Goal: Task Accomplishment & Management: Complete application form

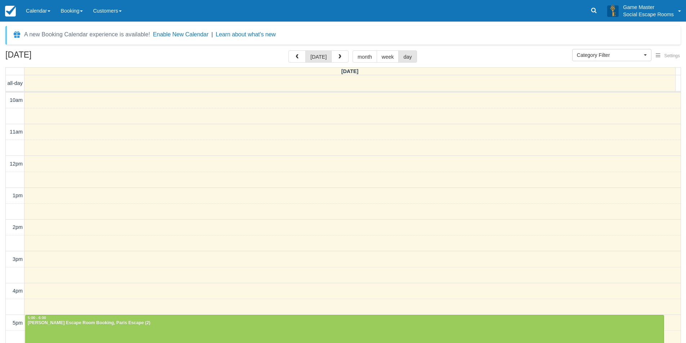
select select
click at [45, 13] on link "Calendar" at bounding box center [38, 11] width 35 height 22
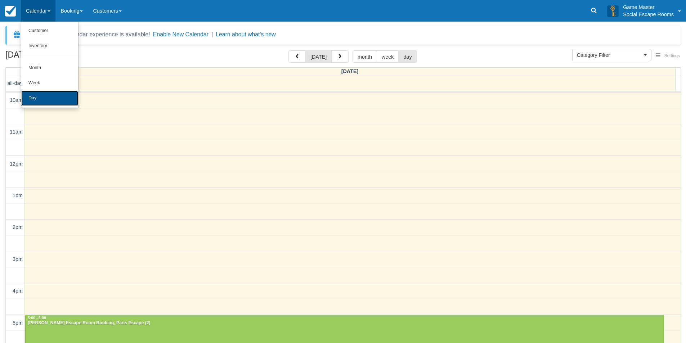
click at [63, 96] on link "Day" at bounding box center [49, 98] width 57 height 15
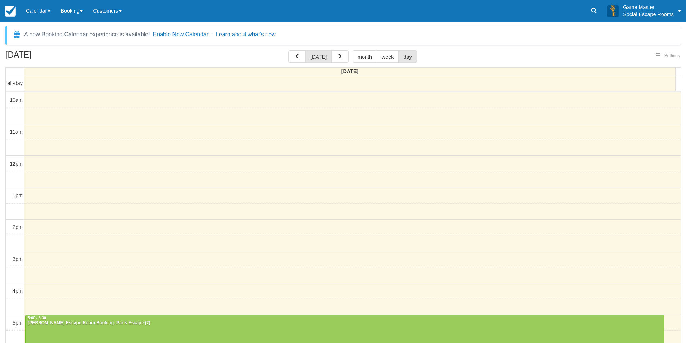
scroll to position [32, 0]
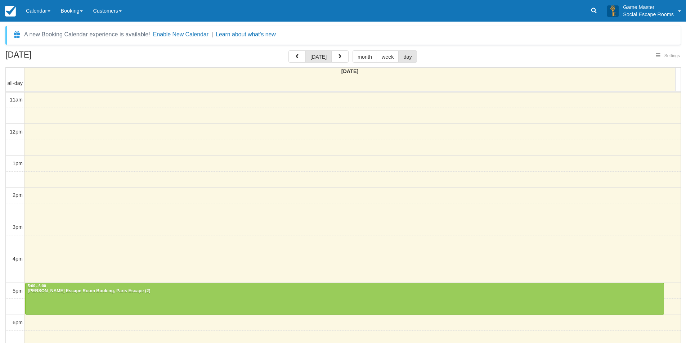
select select
click at [37, 13] on link "Calendar" at bounding box center [38, 11] width 35 height 22
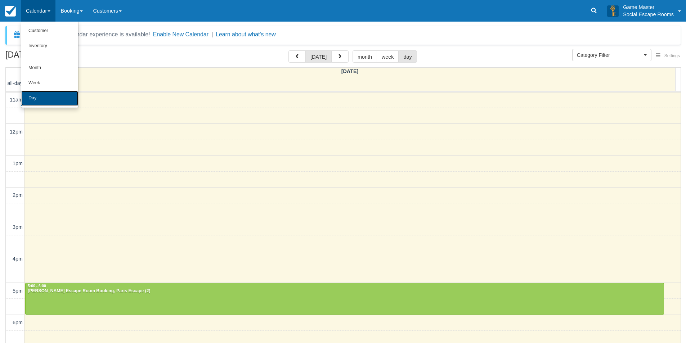
click at [49, 98] on link "Day" at bounding box center [49, 98] width 57 height 15
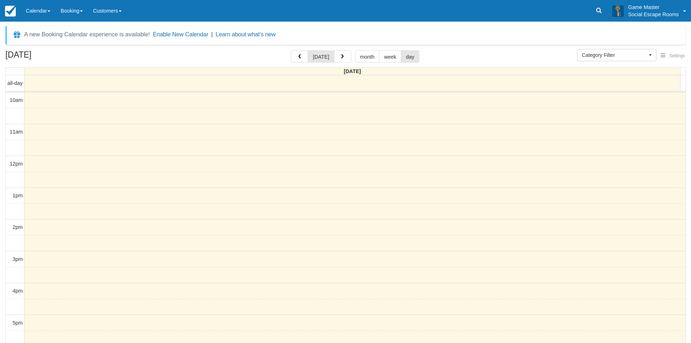
select select
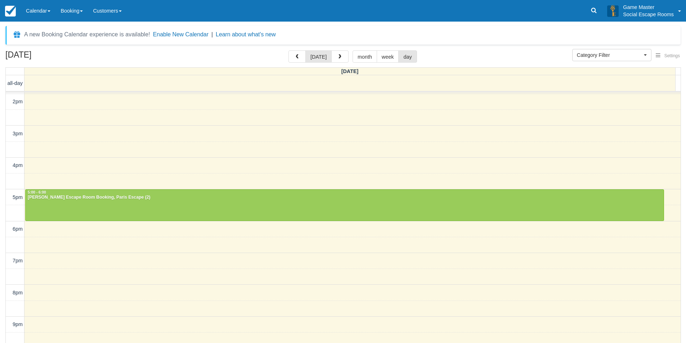
scroll to position [23, 0]
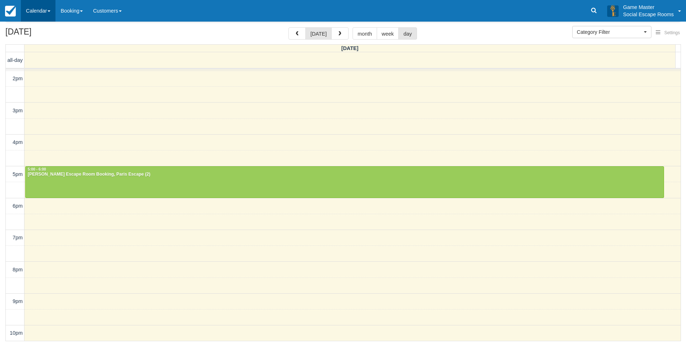
click at [40, 15] on link "Calendar" at bounding box center [38, 11] width 35 height 22
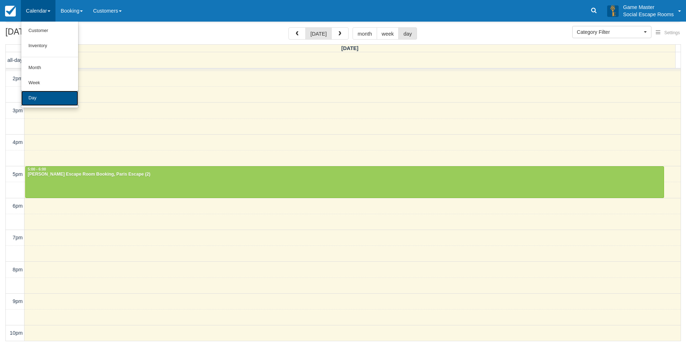
click at [37, 95] on link "Day" at bounding box center [49, 98] width 57 height 15
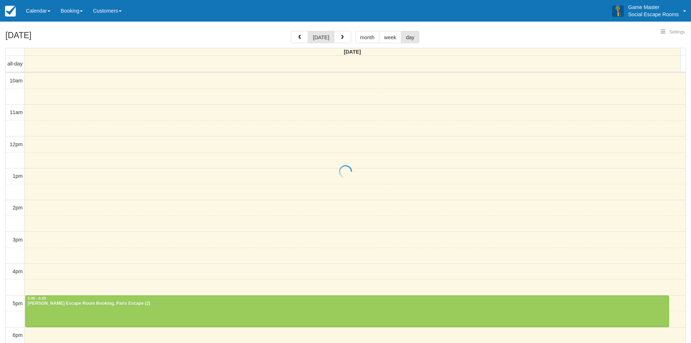
select select
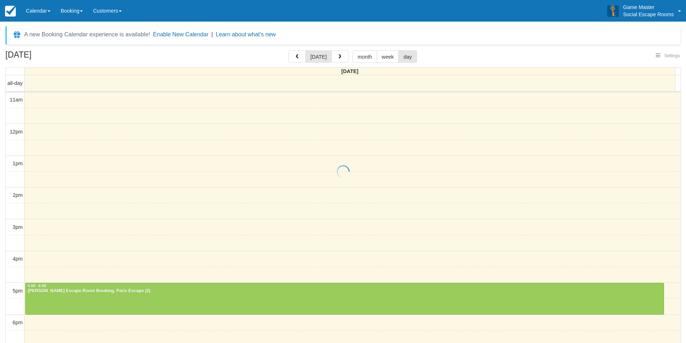
select select
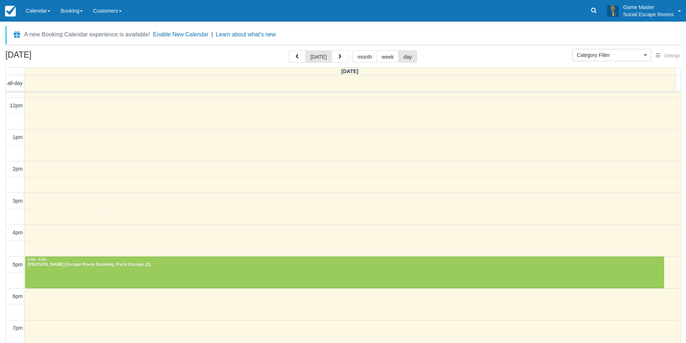
scroll to position [126, 0]
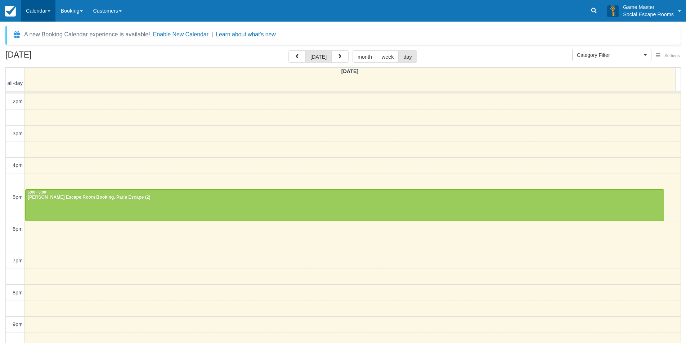
click at [39, 18] on link "Calendar" at bounding box center [38, 11] width 35 height 22
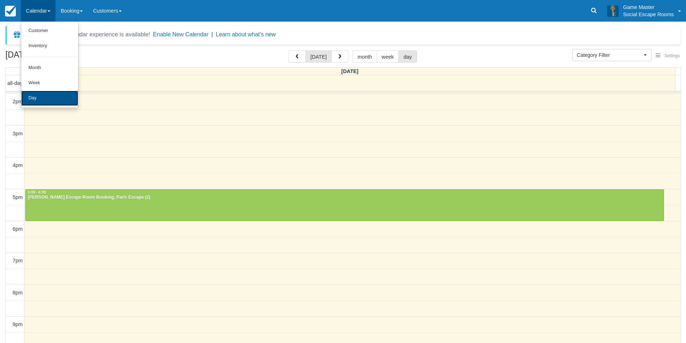
click at [40, 101] on link "Day" at bounding box center [49, 98] width 57 height 15
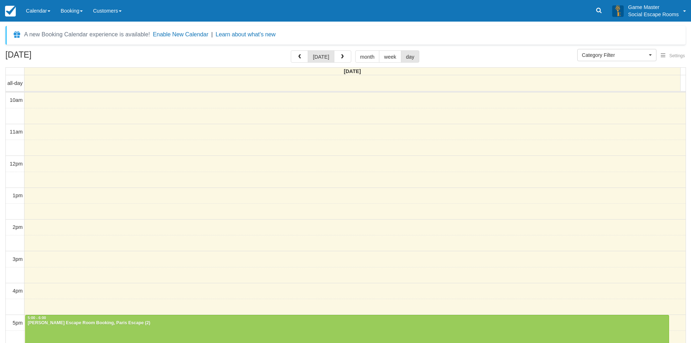
select select
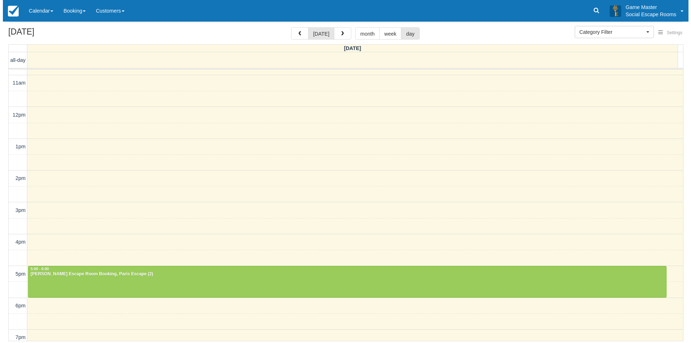
scroll to position [18, 0]
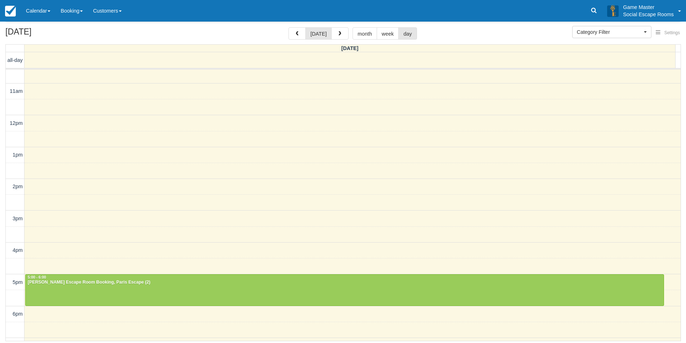
click at [140, 122] on div "10am 11am 12pm 1pm 2pm 3pm 4pm 5pm 6pm 7pm 8pm 9pm 10pm 5:00 - 6:00 Sonia - Par…" at bounding box center [343, 250] width 675 height 397
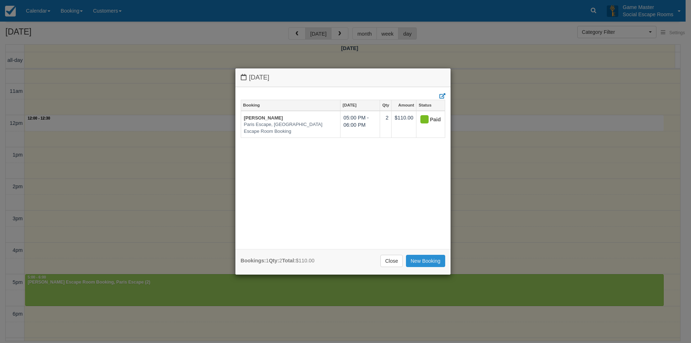
click at [429, 263] on link "New Booking" at bounding box center [425, 261] width 39 height 12
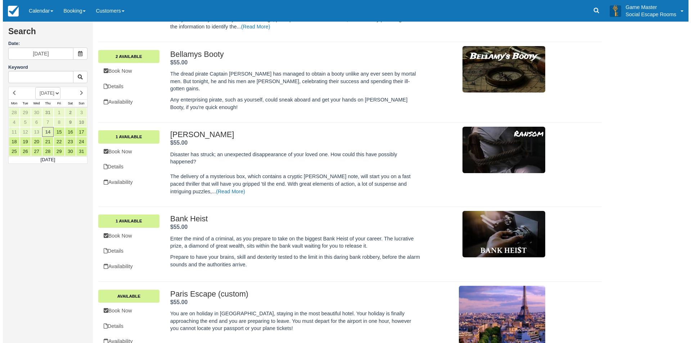
scroll to position [216, 0]
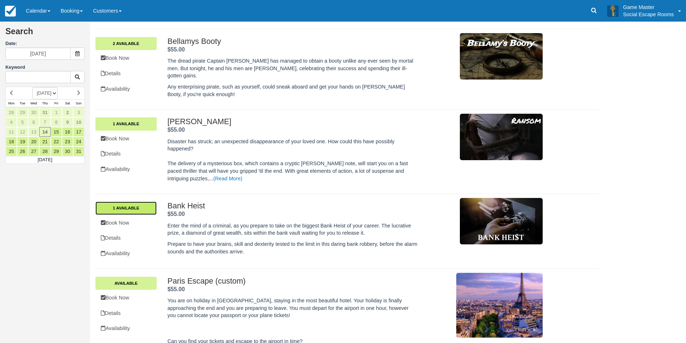
click at [146, 202] on link "1 Available" at bounding box center [125, 208] width 61 height 13
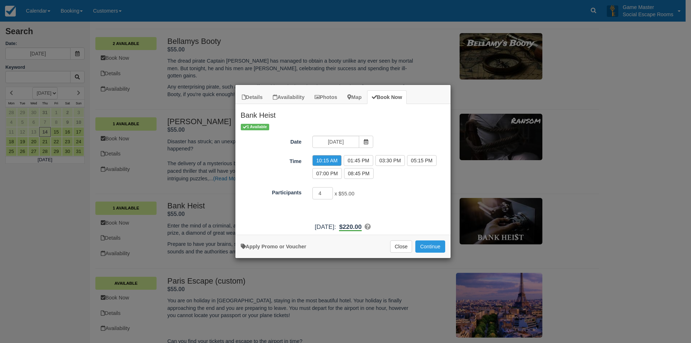
click at [406, 187] on div "Participants 4 x $55.00 Minimum of 2Maximum of 8" at bounding box center [342, 193] width 215 height 14
click at [362, 161] on label "01:45 PM" at bounding box center [359, 160] width 30 height 11
radio input "true"
click at [393, 176] on div "10:15 AM 12:00 PM 01:45 PM 03:30 PM 05:15 PM 07:00 PM 08:45 PM" at bounding box center [379, 168] width 144 height 26
click at [397, 178] on div "10:15 AM 12:00 PM 01:45 PM 03:30 PM 05:15 PM 07:00 PM 08:45 PM" at bounding box center [379, 168] width 144 height 26
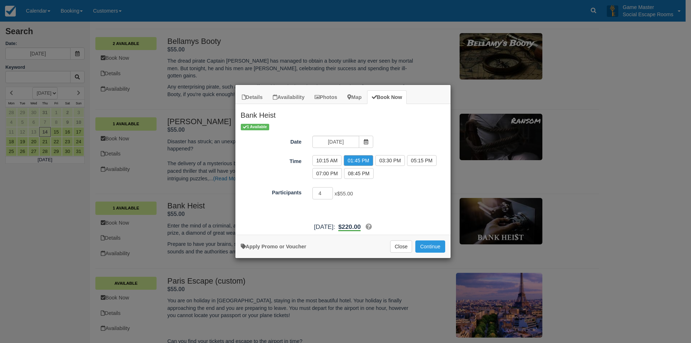
click at [402, 187] on div "4 x $55.00 Minimum of 2Maximum of 8" at bounding box center [370, 194] width 126 height 14
click at [395, 248] on button "Close" at bounding box center [401, 246] width 22 height 12
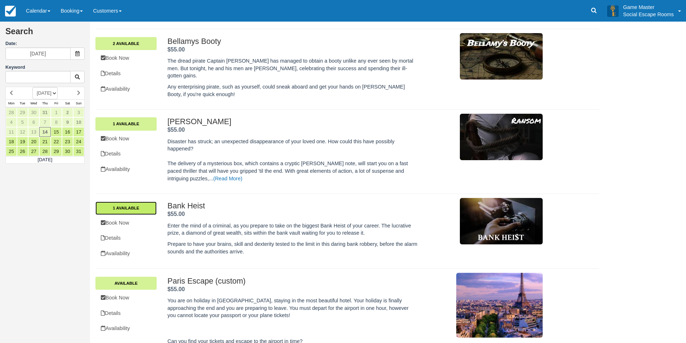
click at [145, 202] on link "1 Available" at bounding box center [125, 208] width 61 height 13
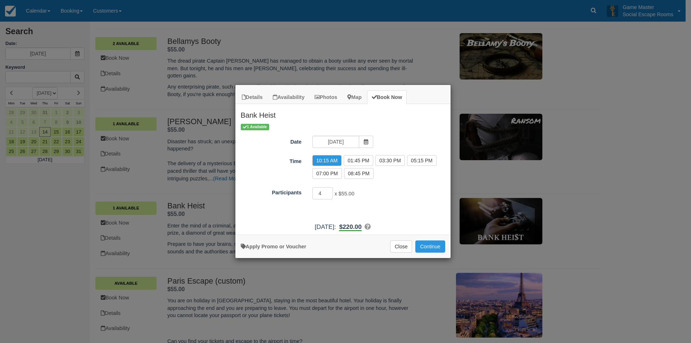
click at [388, 175] on div "10:15 AM 12:00 PM 01:45 PM 03:30 PM 05:15 PM 07:00 PM 08:45 PM" at bounding box center [379, 168] width 144 height 26
click at [359, 161] on label "01:45 PM" at bounding box center [359, 160] width 30 height 11
radio input "true"
click at [388, 174] on div "10:15 AM 12:00 PM 01:45 PM 03:30 PM 05:15 PM 07:00 PM 08:45 PM" at bounding box center [379, 168] width 144 height 26
click at [397, 247] on button "Close" at bounding box center [401, 246] width 22 height 12
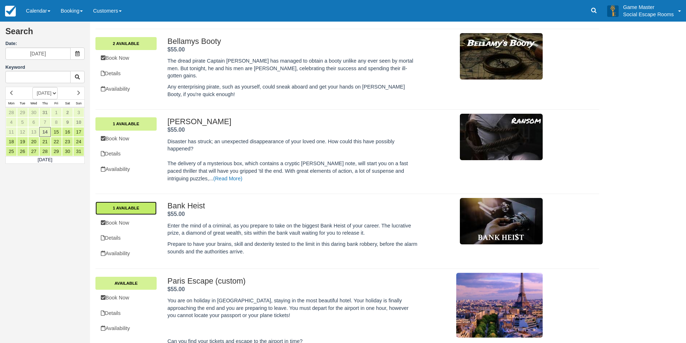
click at [143, 202] on link "1 Available" at bounding box center [125, 208] width 61 height 13
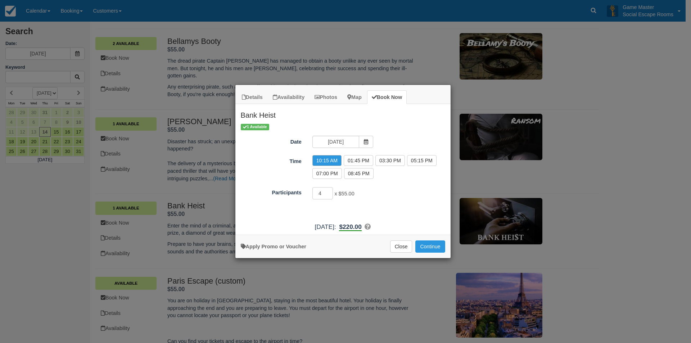
click at [390, 181] on div "1 Available Date 14/08/2025 Time 10:15 AM 12:00 PM 01:45 PM 03:30 PM 05:15 PM 0…" at bounding box center [342, 171] width 215 height 96
click at [328, 195] on input "3" at bounding box center [322, 193] width 21 height 12
type input "2"
click at [328, 195] on input "2" at bounding box center [322, 193] width 21 height 12
click at [393, 195] on div "2 x $55.00 Minimum of 2Maximum of 8" at bounding box center [370, 194] width 126 height 14
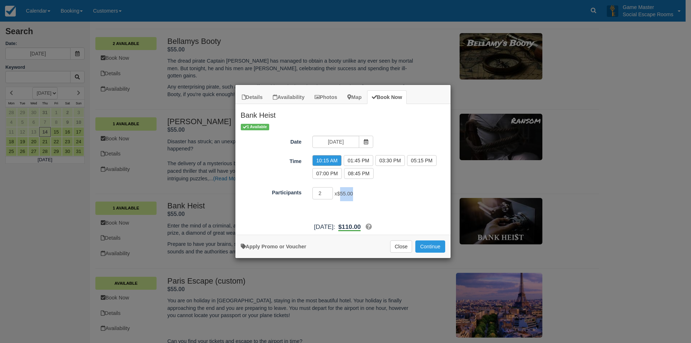
drag, startPoint x: 355, startPoint y: 196, endPoint x: 343, endPoint y: 196, distance: 11.9
click at [343, 196] on span "$55.00" at bounding box center [345, 194] width 16 height 6
click at [364, 194] on div "2 x $55.00 Minimum of 2Maximum of 8" at bounding box center [370, 194] width 126 height 14
click at [399, 191] on div "2 x $55.00 Minimum of 2Maximum of 8" at bounding box center [370, 194] width 126 height 14
click at [366, 191] on div "2 x $55.00 Minimum of 2Maximum of 8" at bounding box center [370, 194] width 126 height 14
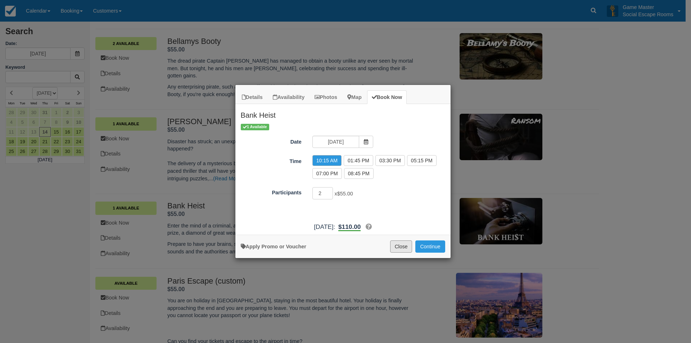
click at [401, 250] on button "Close" at bounding box center [401, 246] width 22 height 12
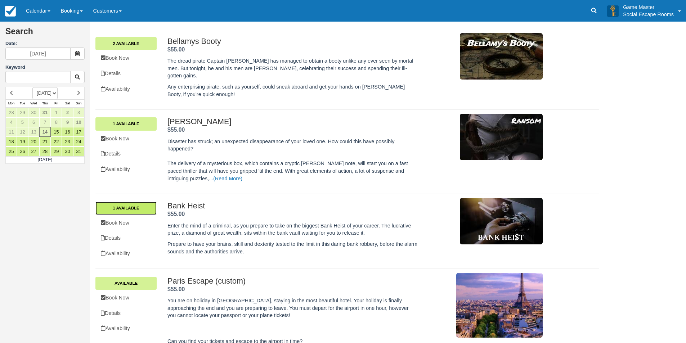
click at [140, 202] on link "1 Available" at bounding box center [125, 208] width 61 height 13
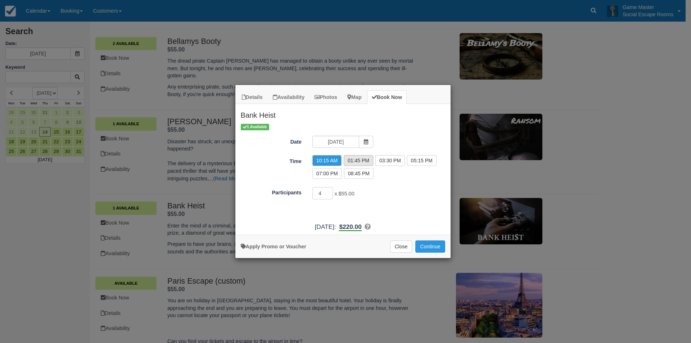
drag, startPoint x: 402, startPoint y: 174, endPoint x: 344, endPoint y: 158, distance: 60.6
click at [402, 175] on div "10:15 AM 12:00 PM 01:45 PM 03:30 PM 05:15 PM 07:00 PM 08:45 PM" at bounding box center [379, 168] width 144 height 26
drag, startPoint x: 400, startPoint y: 192, endPoint x: 410, endPoint y: 239, distance: 47.9
click at [400, 192] on div "4 x $55.00 Minimum of 2Maximum of 8" at bounding box center [370, 194] width 126 height 14
click at [403, 248] on button "Close" at bounding box center [401, 246] width 22 height 12
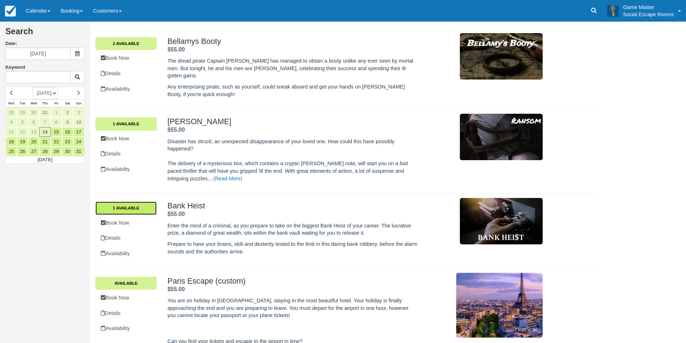
click at [148, 202] on link "1 Available" at bounding box center [125, 208] width 61 height 13
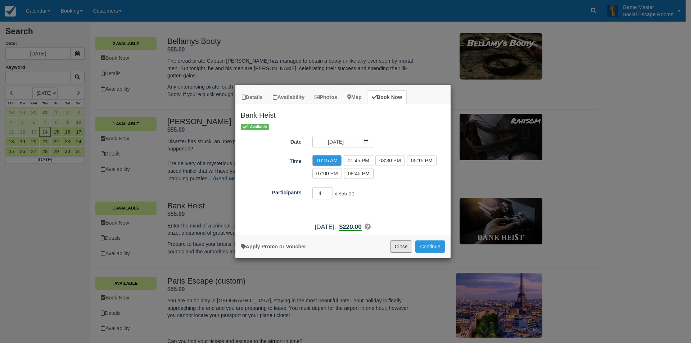
click at [396, 247] on button "Close" at bounding box center [401, 246] width 22 height 12
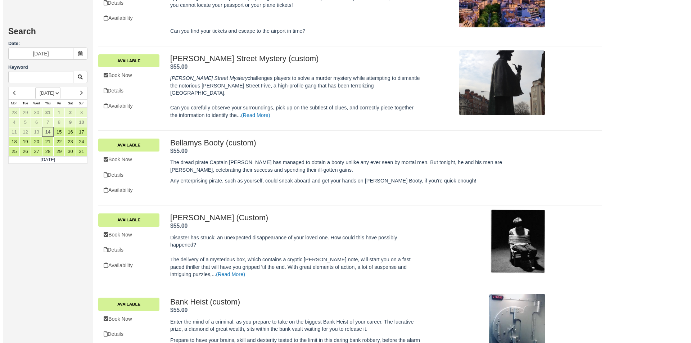
scroll to position [528, 0]
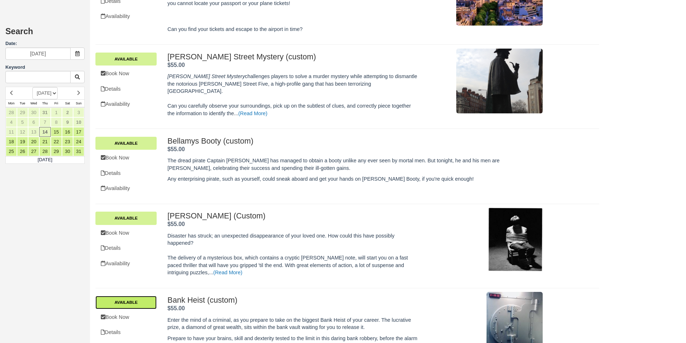
click at [143, 296] on link "Available" at bounding box center [125, 302] width 61 height 13
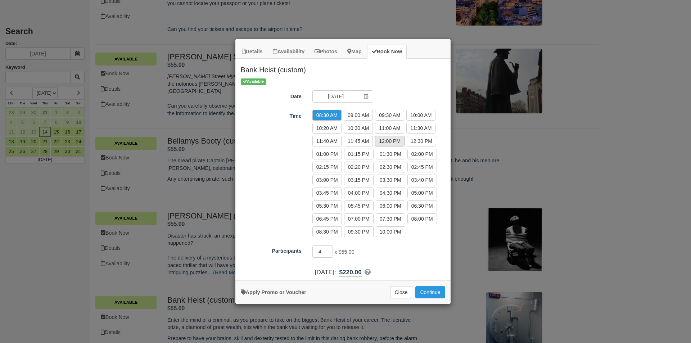
click at [389, 142] on label "12:00 PM" at bounding box center [390, 141] width 30 height 11
radio input "true"
click at [329, 252] on input "3" at bounding box center [322, 251] width 21 height 12
type input "2"
click at [329, 252] on input "2" at bounding box center [322, 251] width 21 height 12
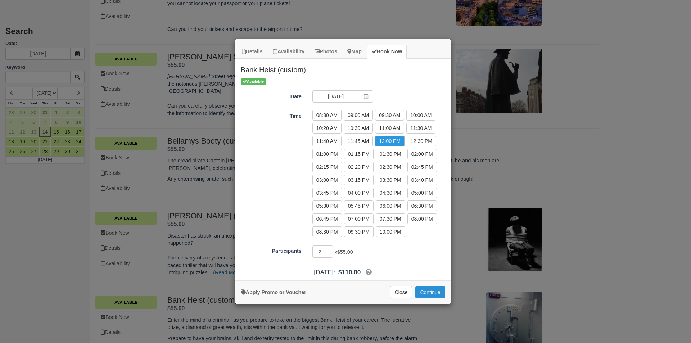
click at [423, 291] on button "Continue" at bounding box center [430, 292] width 30 height 12
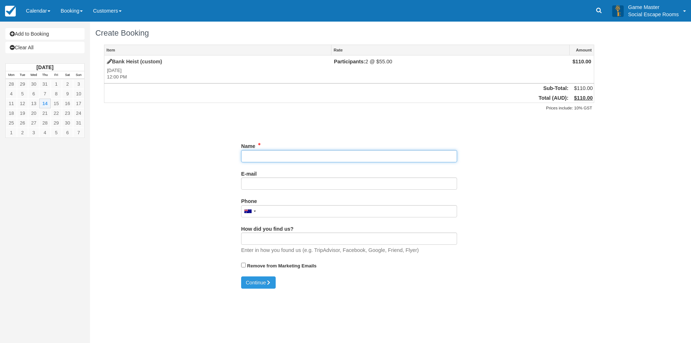
click at [260, 156] on input "Name" at bounding box center [349, 156] width 216 height 12
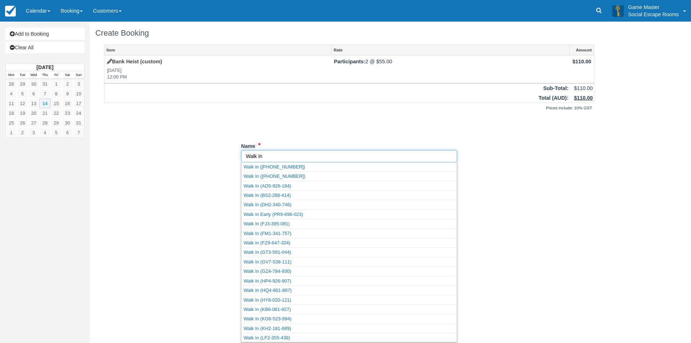
type input "Walk In"
click at [198, 272] on div "Item Rate Amount Bank Heist (custom) Thu Aug 14, 2025 12:00 PM Participants: 2 …" at bounding box center [347, 161] width 504 height 232
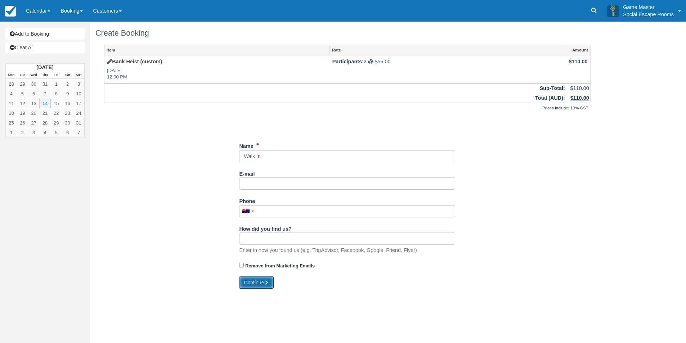
click at [248, 281] on button "Continue" at bounding box center [256, 282] width 35 height 12
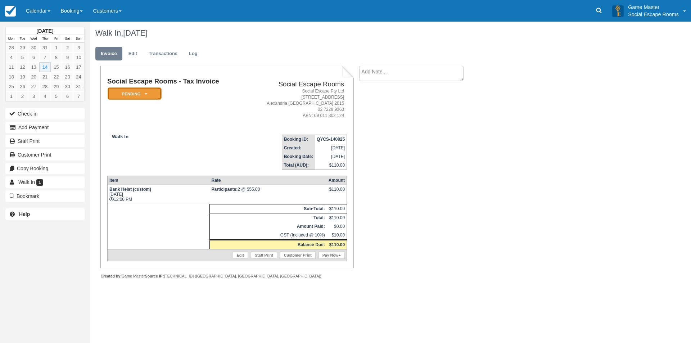
click at [139, 100] on link "Pending" at bounding box center [133, 93] width 52 height 13
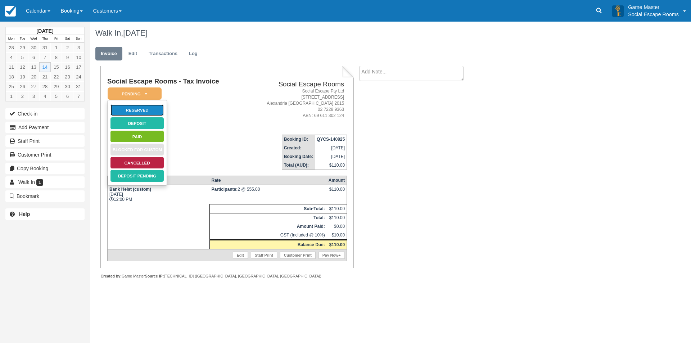
click at [157, 111] on link "Reserved" at bounding box center [137, 110] width 54 height 13
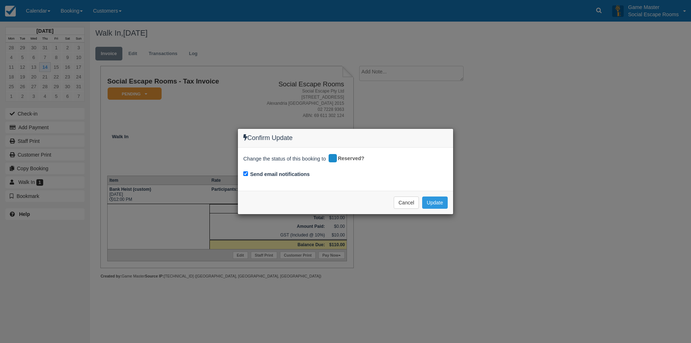
click at [295, 170] on div "Send email notifications" at bounding box center [345, 175] width 204 height 10
click at [296, 173] on label "Send email notifications" at bounding box center [280, 175] width 60 height 8
click at [248, 173] on input "Send email notifications" at bounding box center [245, 173] width 5 height 5
checkbox input "false"
click at [433, 203] on button "Update" at bounding box center [435, 203] width 26 height 12
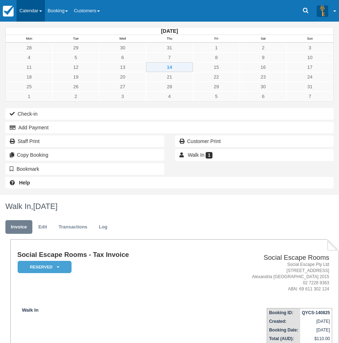
click at [28, 9] on link "Calendar" at bounding box center [31, 11] width 28 height 22
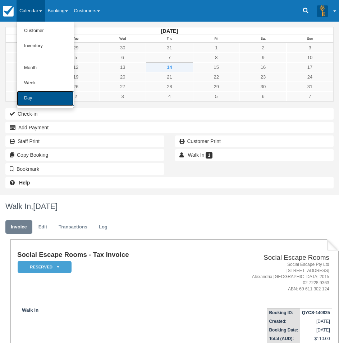
click at [38, 103] on link "Day" at bounding box center [45, 98] width 57 height 15
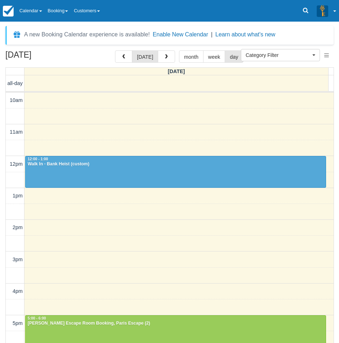
select select
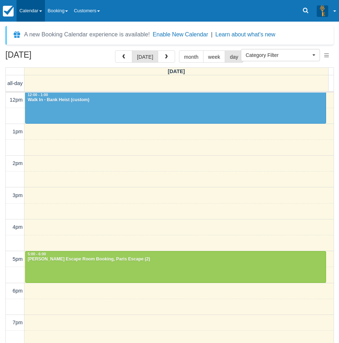
click at [33, 12] on link "Calendar" at bounding box center [31, 11] width 28 height 22
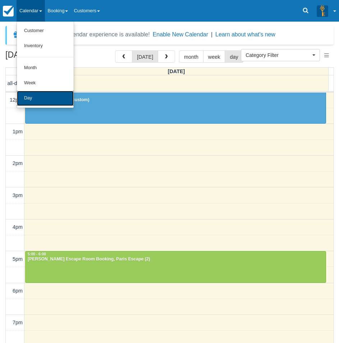
click at [35, 96] on link "Day" at bounding box center [45, 98] width 57 height 15
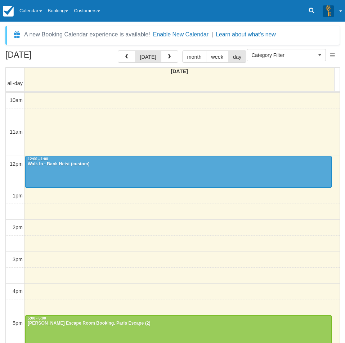
select select
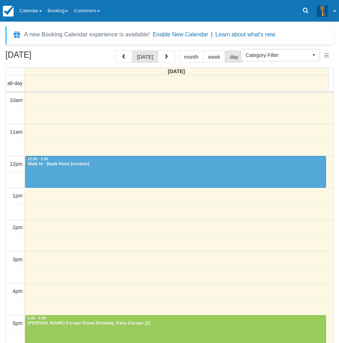
scroll to position [64, 0]
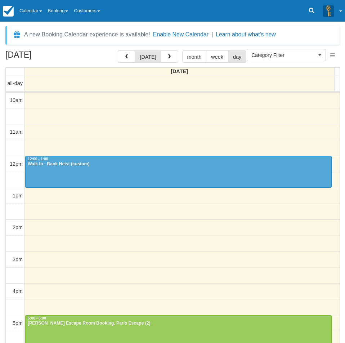
select select
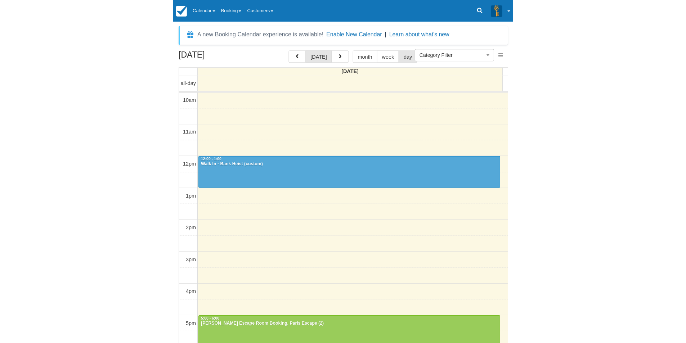
scroll to position [64, 0]
